Goal: Check status: Check status

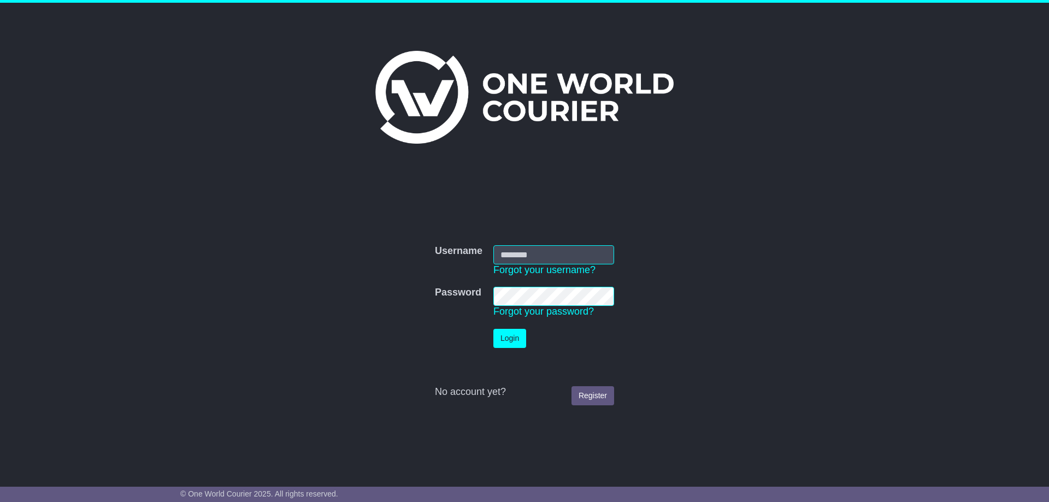
type input "**********"
drag, startPoint x: 511, startPoint y: 335, endPoint x: 607, endPoint y: 335, distance: 96.1
click at [511, 337] on button "Login" at bounding box center [509, 338] width 33 height 19
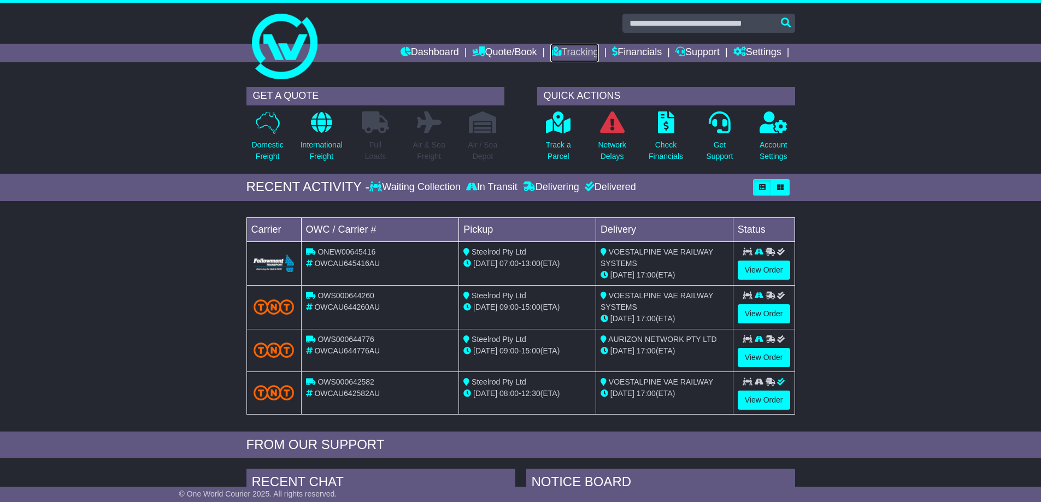
click at [571, 50] on link "Tracking" at bounding box center [574, 53] width 48 height 19
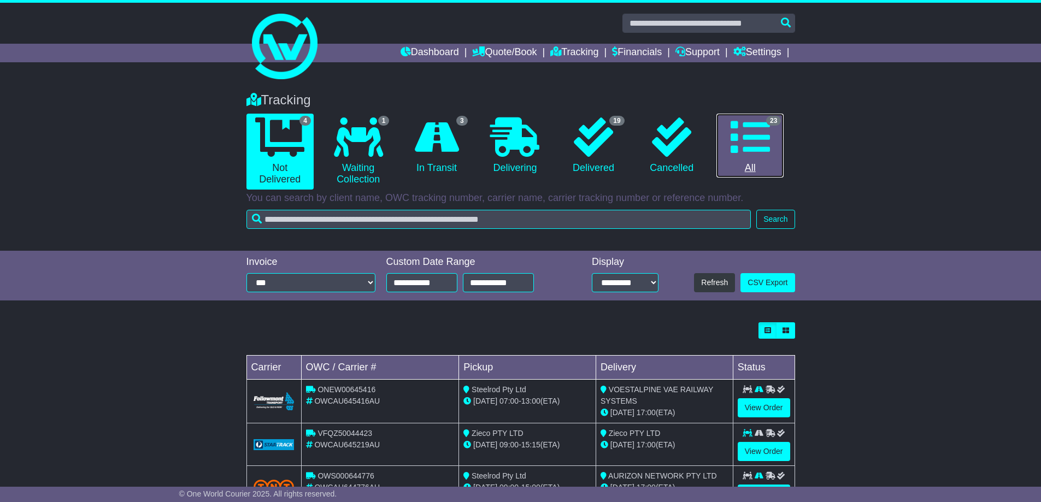
click at [745, 144] on icon at bounding box center [749, 136] width 39 height 39
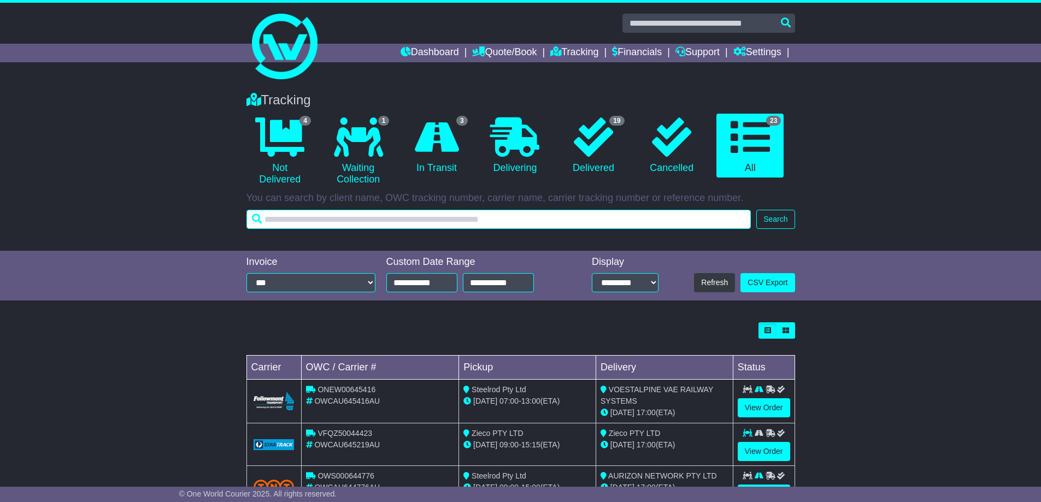
click at [531, 218] on input "text" at bounding box center [498, 219] width 505 height 19
type input "******"
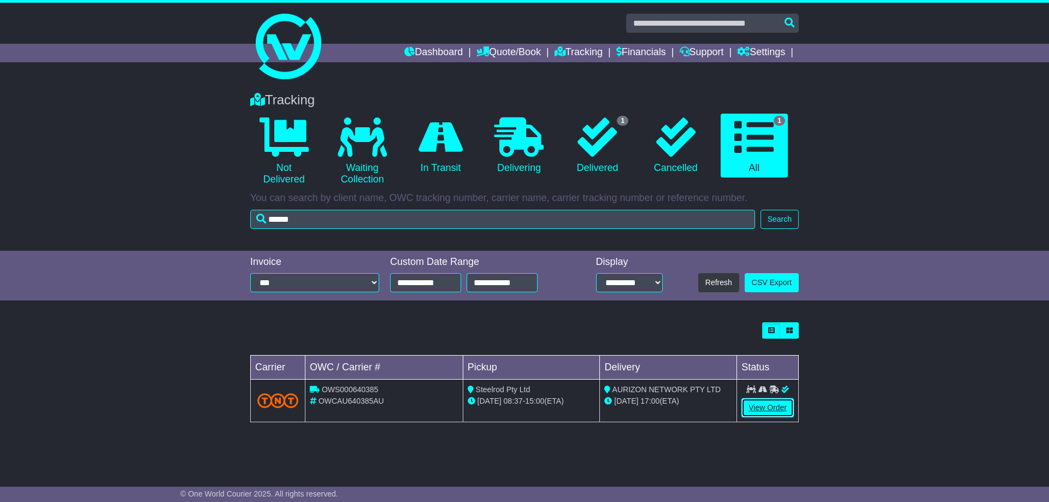
click at [776, 406] on link "View Order" at bounding box center [767, 407] width 52 height 19
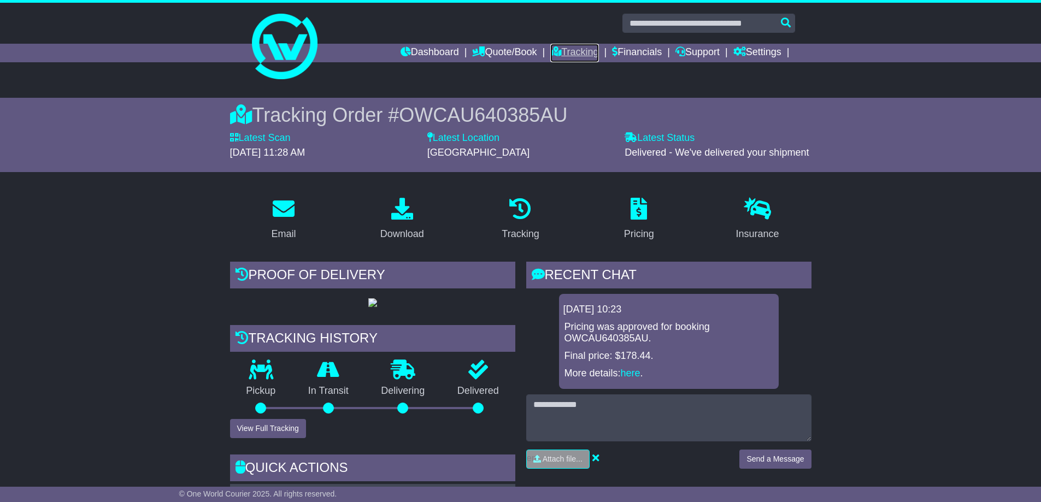
click at [578, 49] on link "Tracking" at bounding box center [574, 53] width 48 height 19
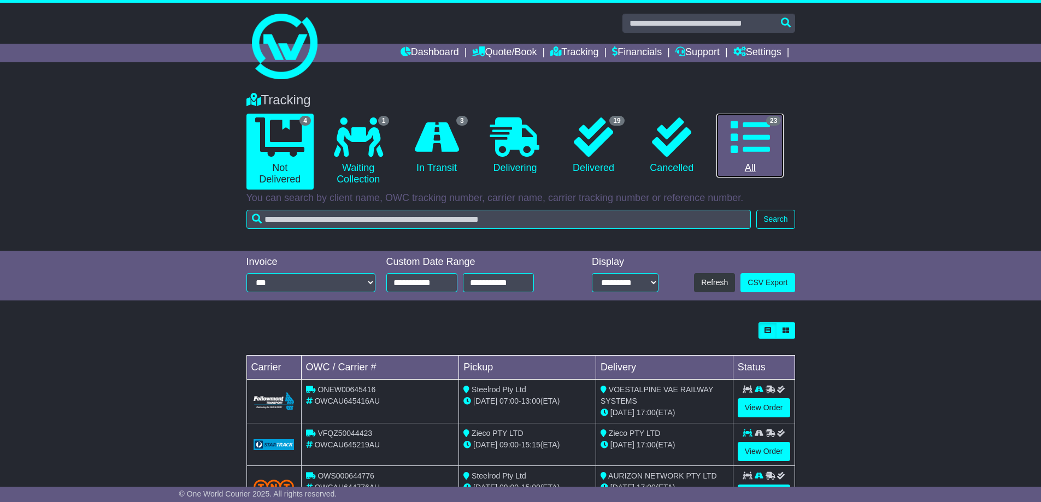
click at [753, 149] on icon at bounding box center [749, 136] width 39 height 39
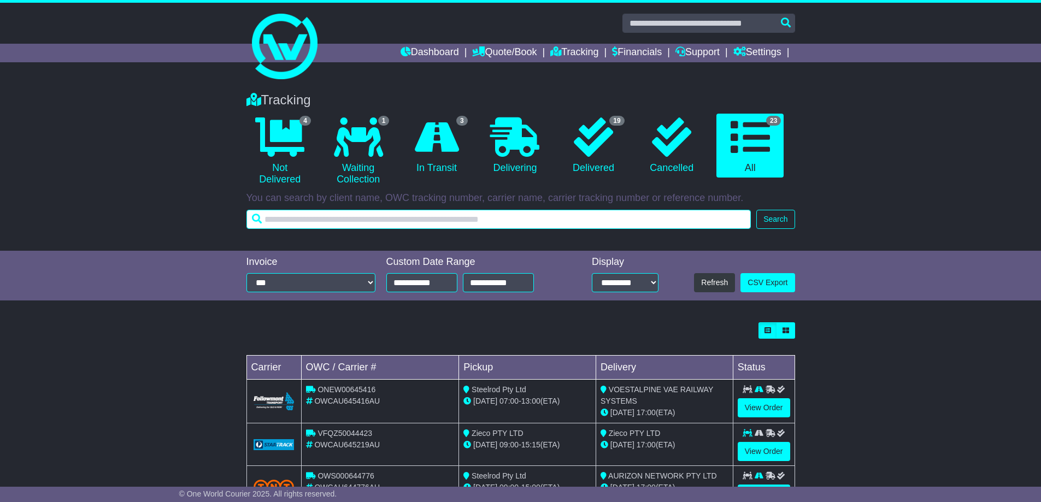
click at [654, 220] on input "text" at bounding box center [498, 219] width 505 height 19
type input "******"
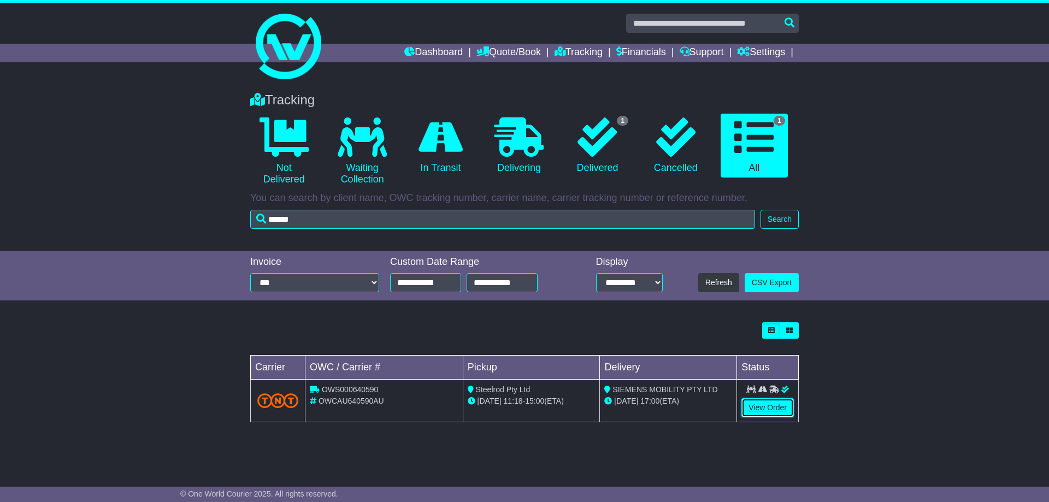
click at [775, 403] on link "View Order" at bounding box center [767, 407] width 52 height 19
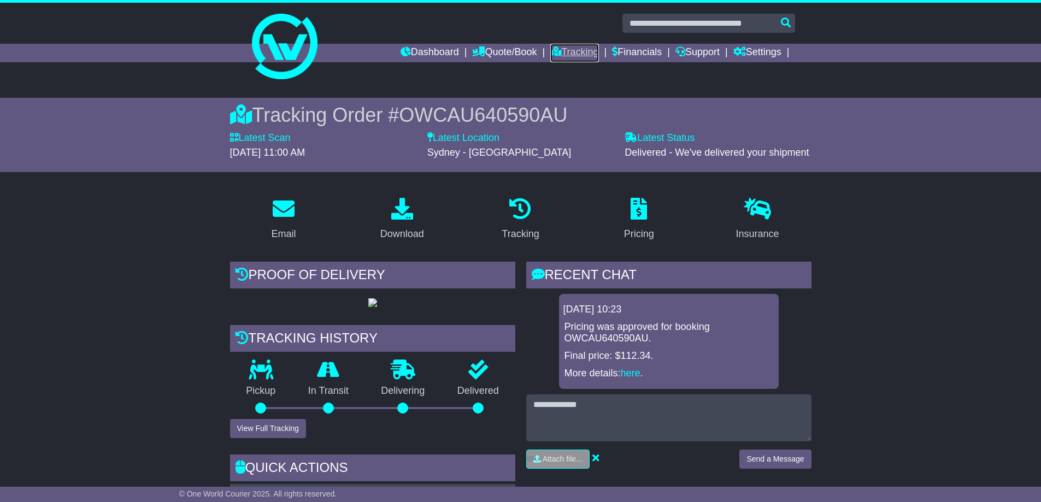
click at [564, 51] on link "Tracking" at bounding box center [574, 53] width 48 height 19
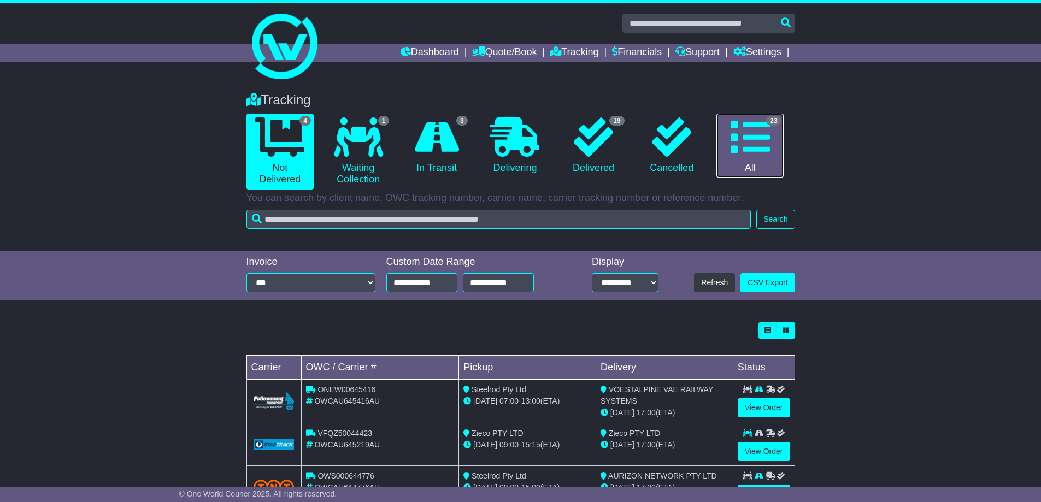
click at [747, 166] on link "23 All" at bounding box center [749, 146] width 67 height 64
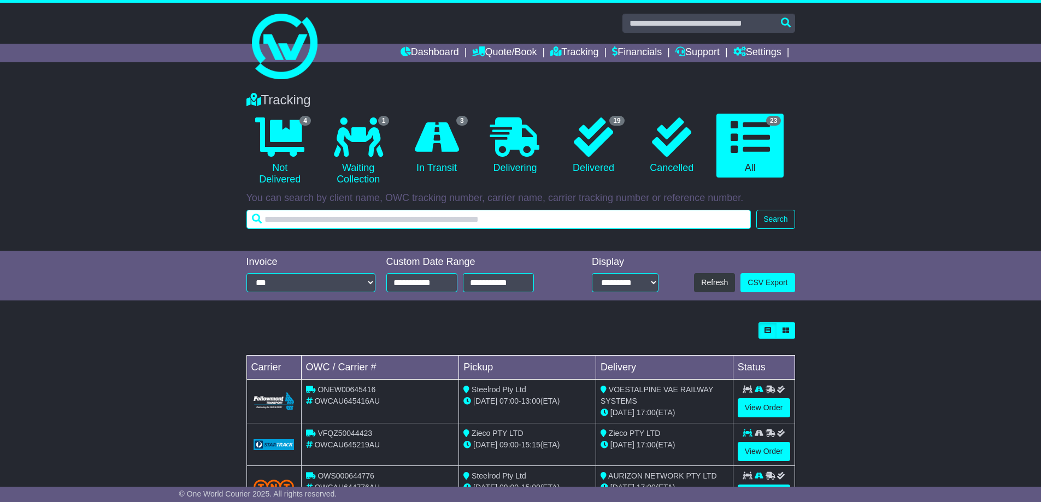
click at [648, 221] on input "text" at bounding box center [498, 219] width 505 height 19
type input "******"
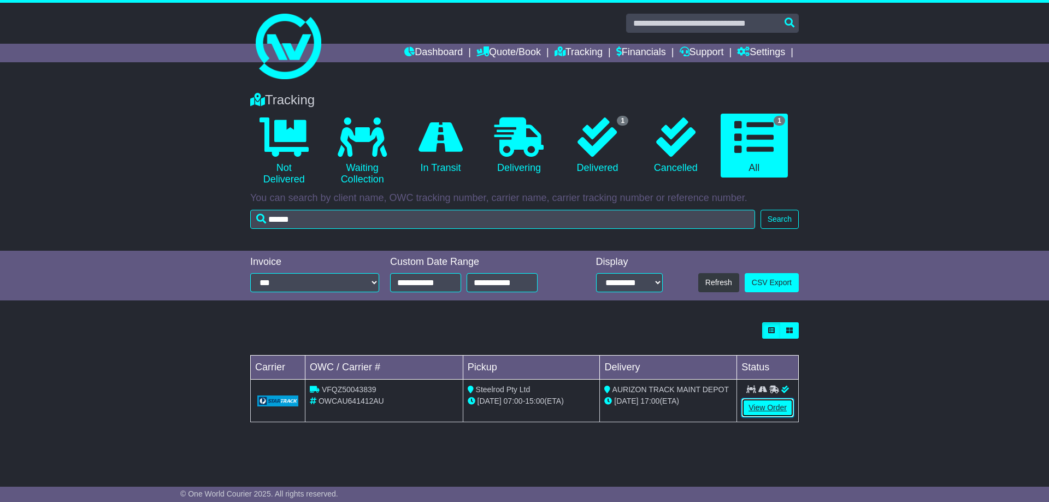
click at [767, 404] on link "View Order" at bounding box center [767, 407] width 52 height 19
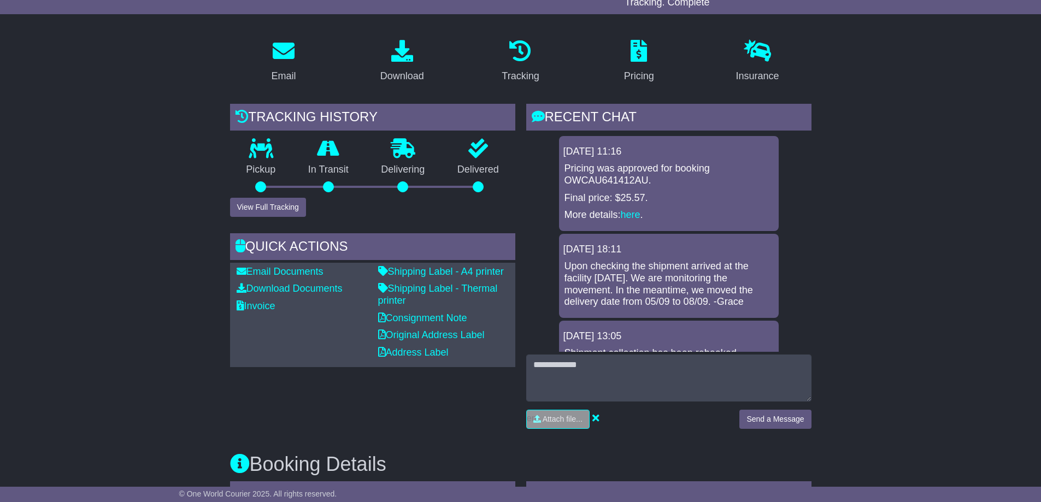
scroll to position [15, 0]
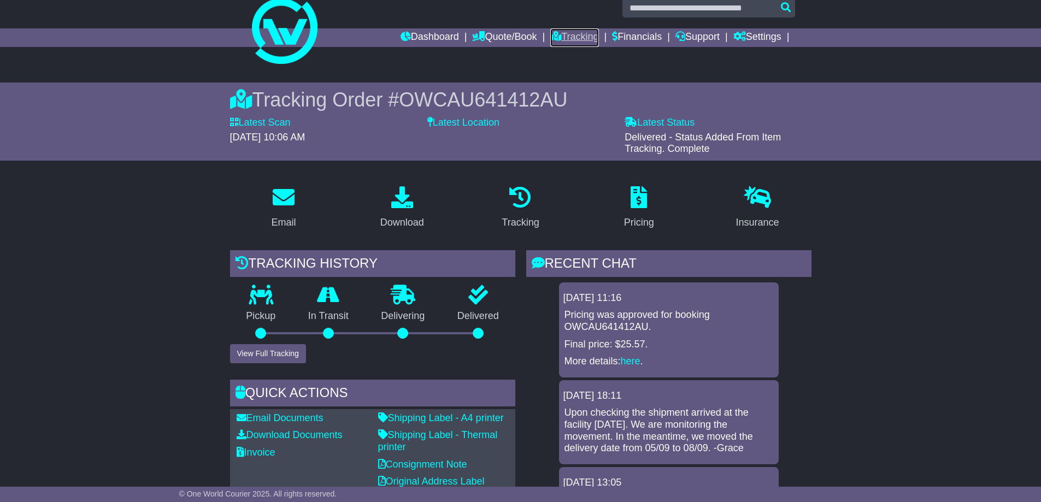
click at [569, 36] on link "Tracking" at bounding box center [574, 37] width 48 height 19
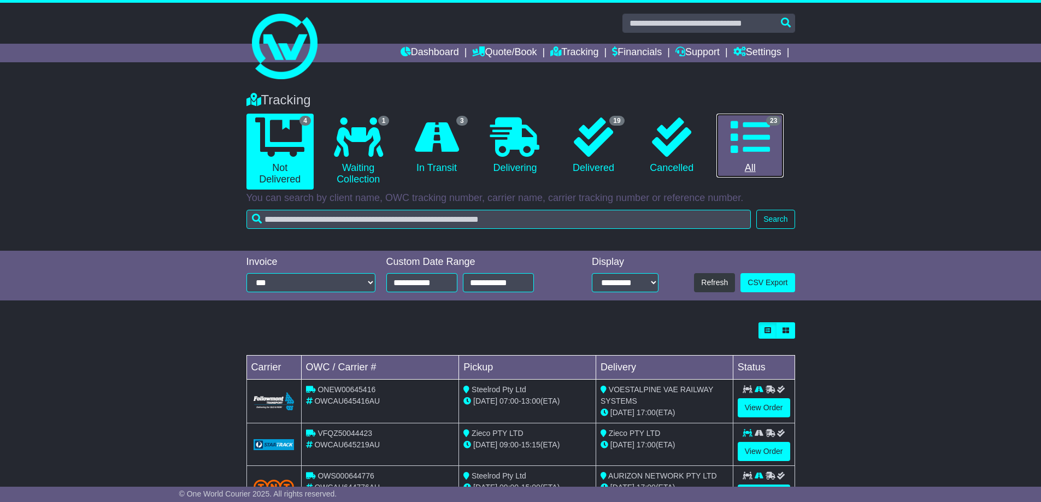
click at [759, 146] on icon at bounding box center [749, 136] width 39 height 39
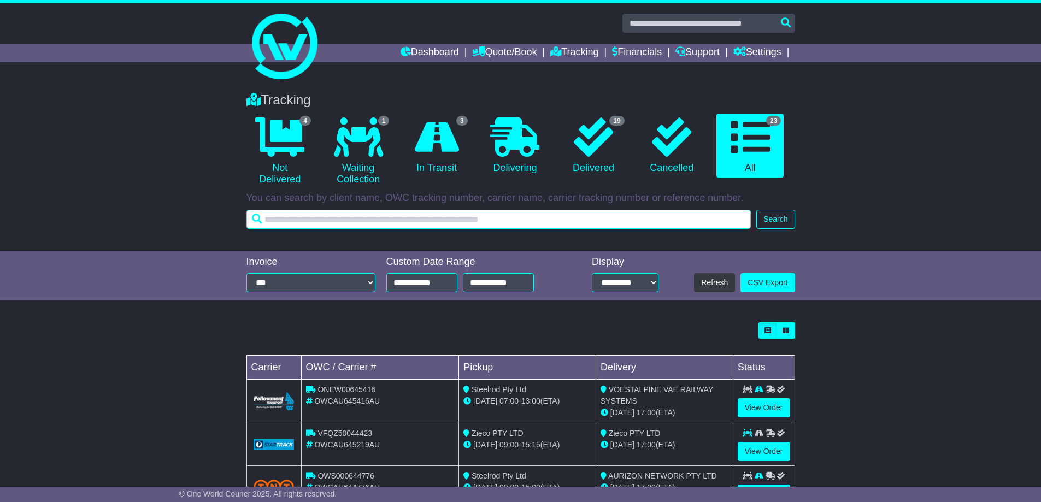
drag, startPoint x: 698, startPoint y: 220, endPoint x: 679, endPoint y: 209, distance: 22.0
click at [696, 220] on input "text" at bounding box center [498, 219] width 505 height 19
type input "******"
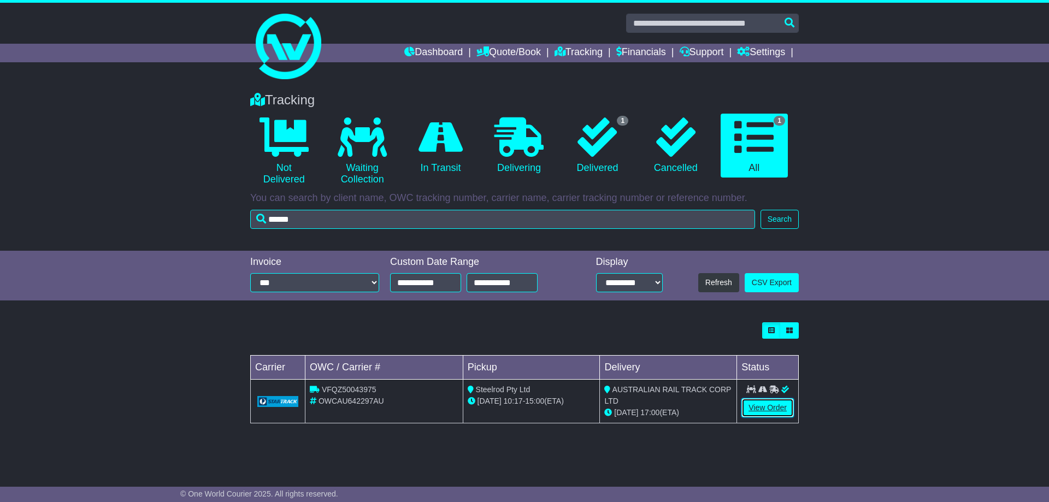
click at [771, 409] on link "View Order" at bounding box center [767, 407] width 52 height 19
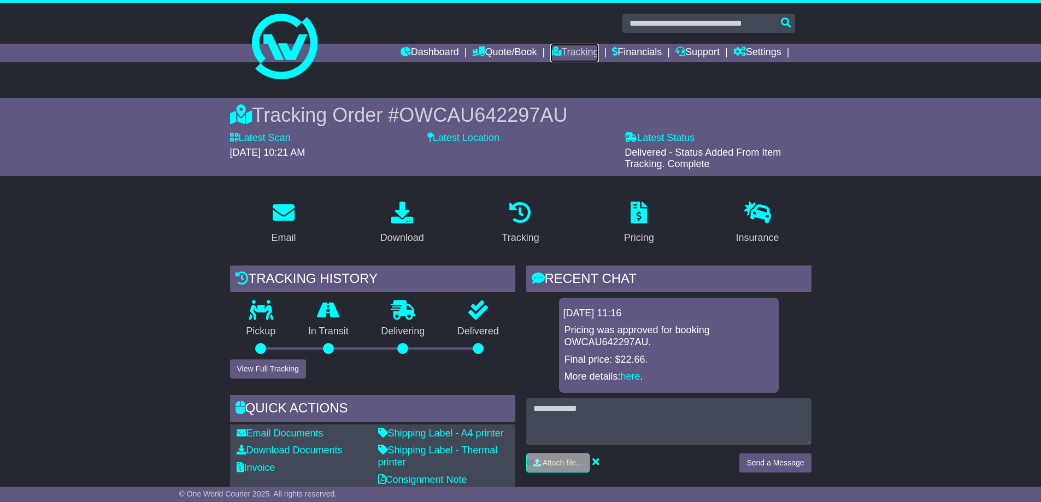
click at [568, 53] on link "Tracking" at bounding box center [574, 53] width 48 height 19
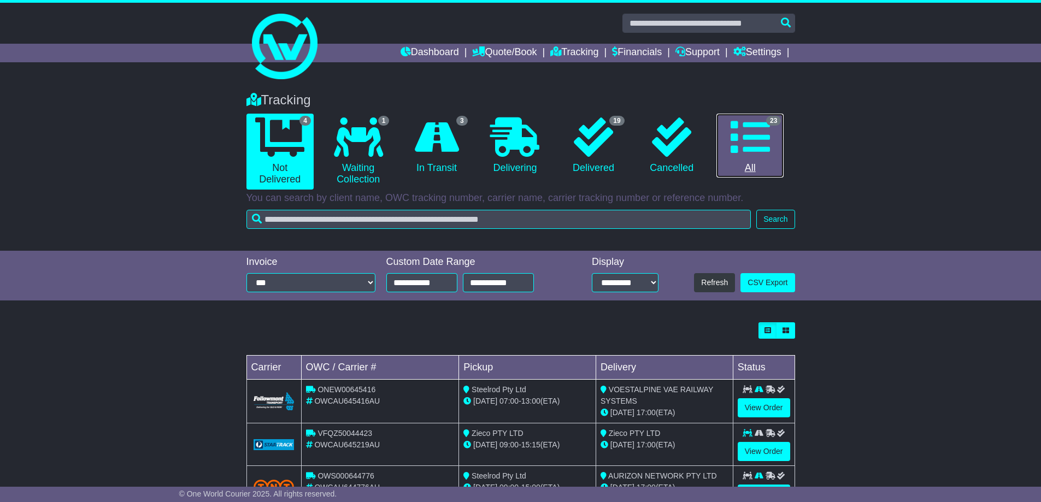
click at [757, 147] on icon at bounding box center [749, 136] width 39 height 39
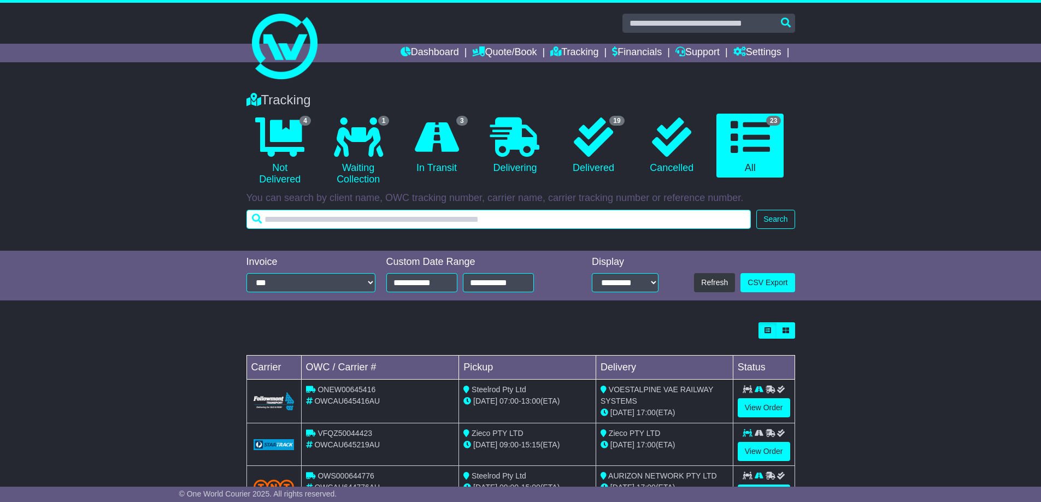
click at [678, 222] on input "text" at bounding box center [498, 219] width 505 height 19
type input "******"
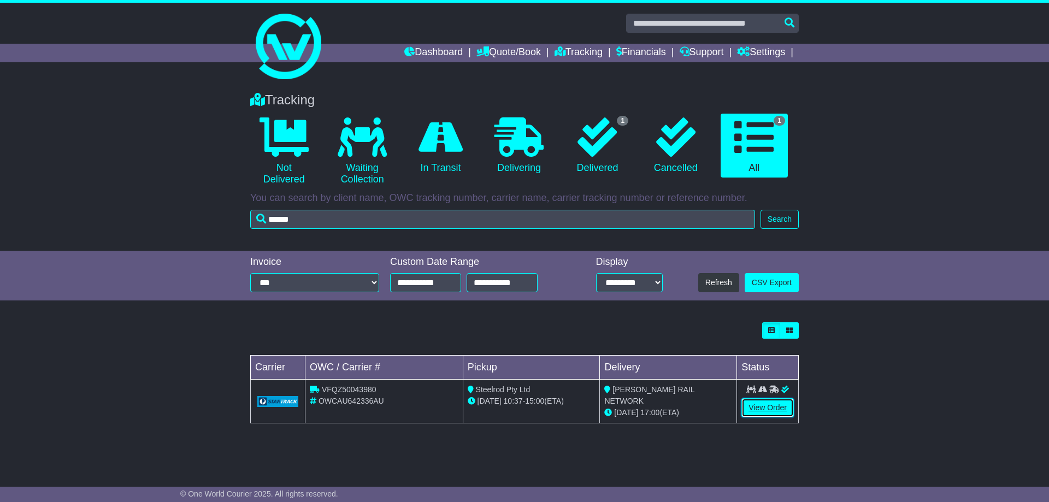
click at [763, 406] on link "View Order" at bounding box center [767, 407] width 52 height 19
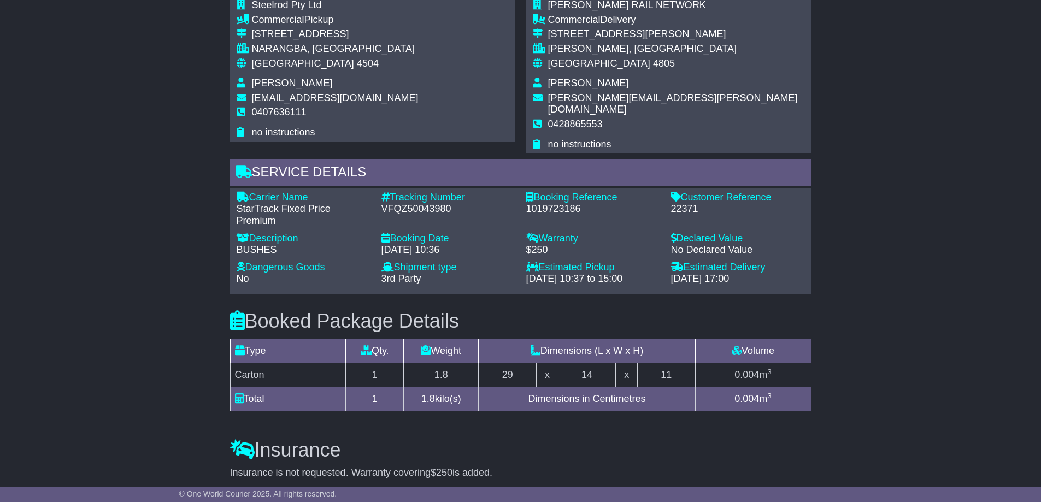
scroll to position [765, 0]
